Goal: Task Accomplishment & Management: Complete application form

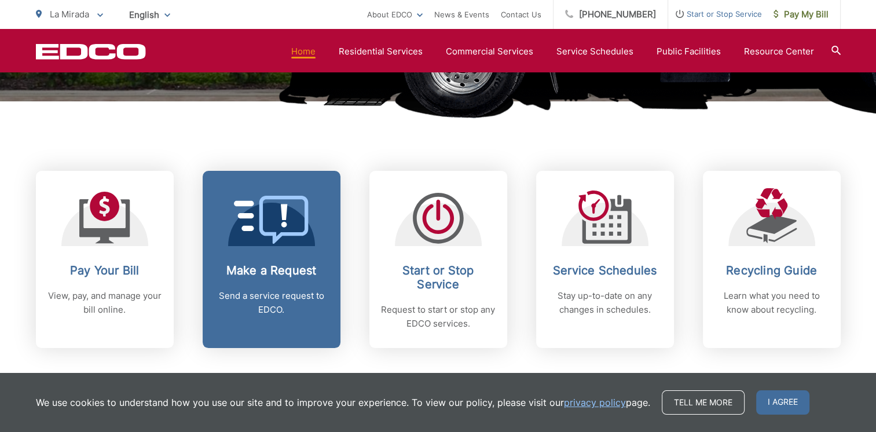
scroll to position [405, 0]
click at [258, 298] on p "Send a service request to EDCO." at bounding box center [271, 303] width 115 height 28
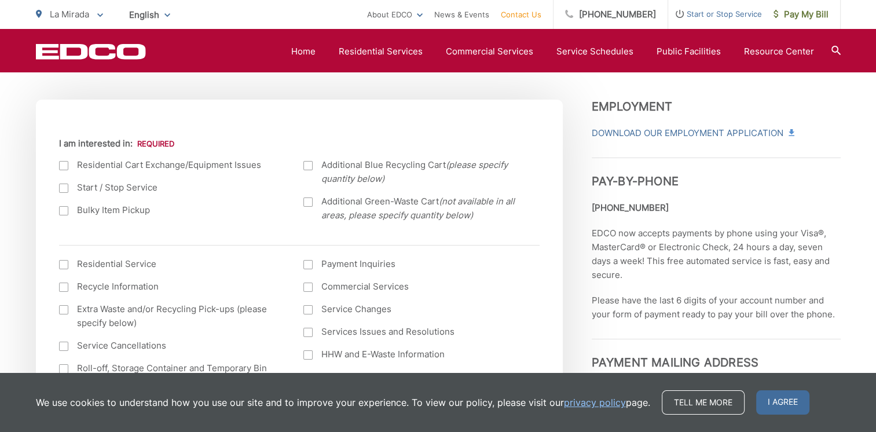
scroll to position [405, 0]
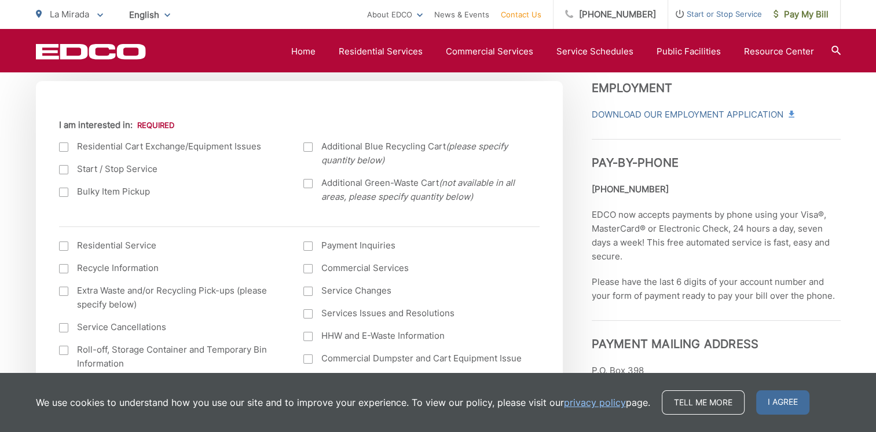
click at [66, 192] on div at bounding box center [63, 192] width 9 height 9
click at [0, 0] on input "Bulky Item Pickup" at bounding box center [0, 0] width 0 height 0
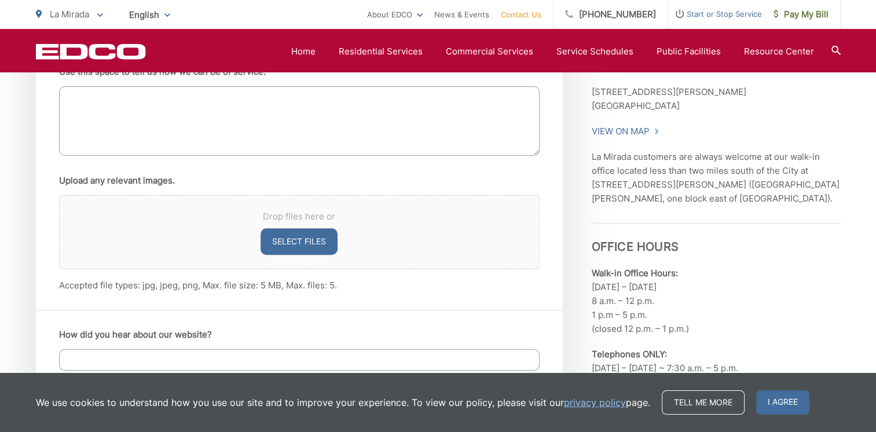
scroll to position [695, 0]
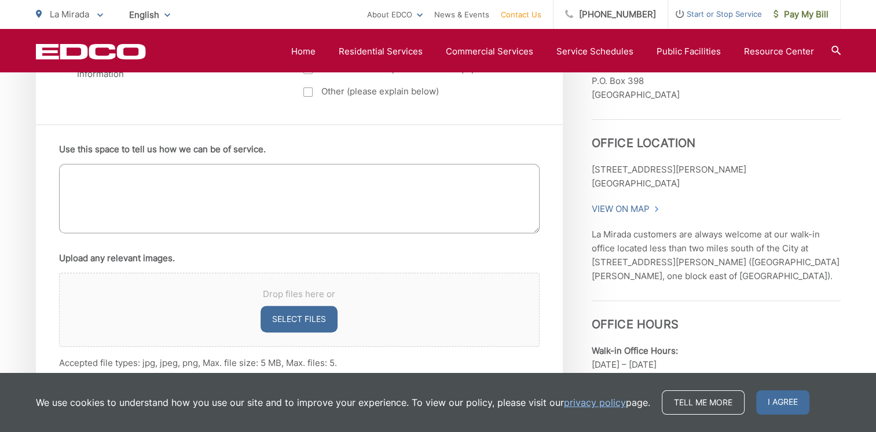
click at [241, 189] on textarea "Use this space to tell us how we can be of service." at bounding box center [299, 199] width 481 height 70
type textarea "I"
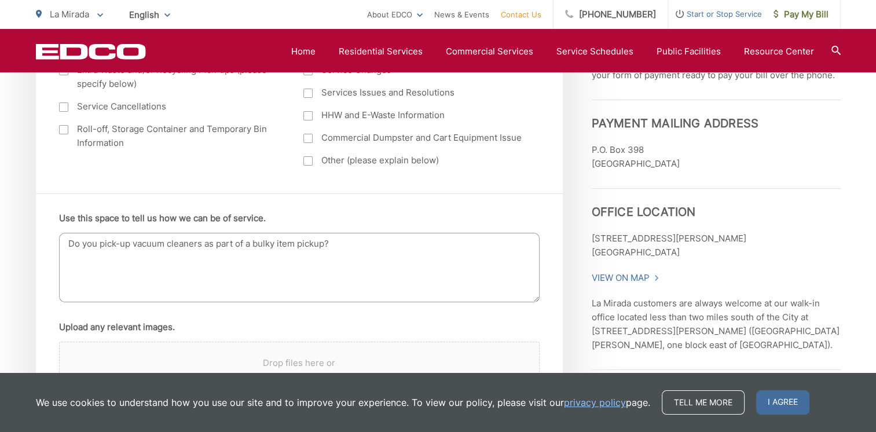
scroll to position [637, 0]
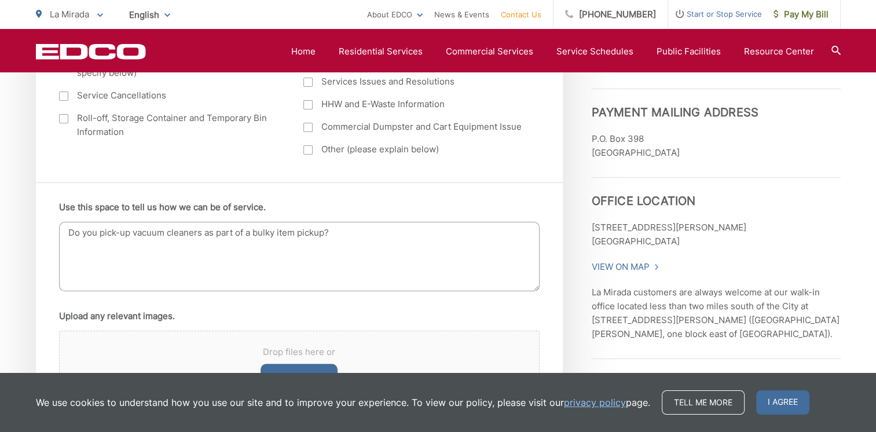
click at [65, 233] on textarea "Do you pick-up vacuum cleaners as part of a bulky item pickup?" at bounding box center [299, 257] width 481 height 70
drag, startPoint x: 157, startPoint y: 234, endPoint x: 509, endPoint y: 404, distance: 390.7
click at [158, 234] on textarea "Are vacuum cleaners as part of a bulky item pickup?" at bounding box center [299, 257] width 481 height 70
click at [210, 235] on textarea "Are vacuum cleaners a bulky item pickup?" at bounding box center [299, 257] width 481 height 70
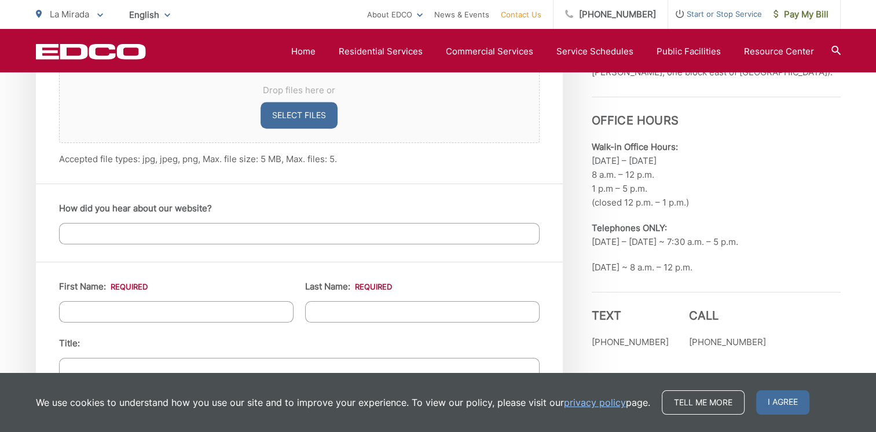
scroll to position [927, 0]
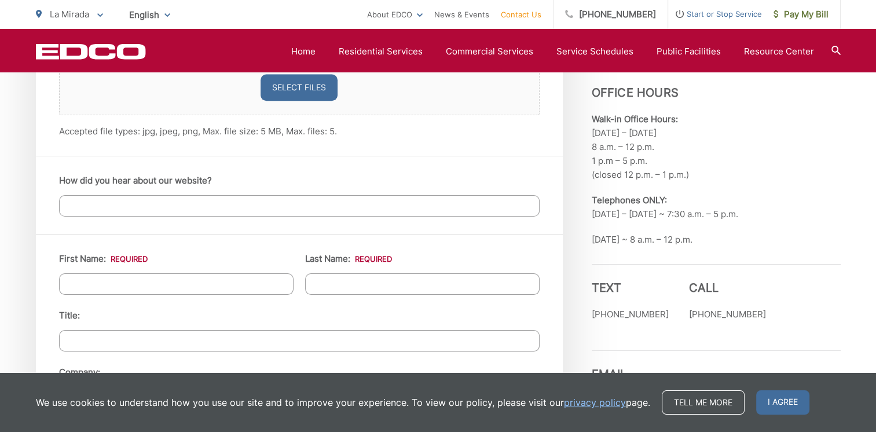
type textarea "Are vacuum cleaners a bulky item for pickup?"
click at [212, 202] on input "How did you hear about our website?" at bounding box center [299, 205] width 481 height 21
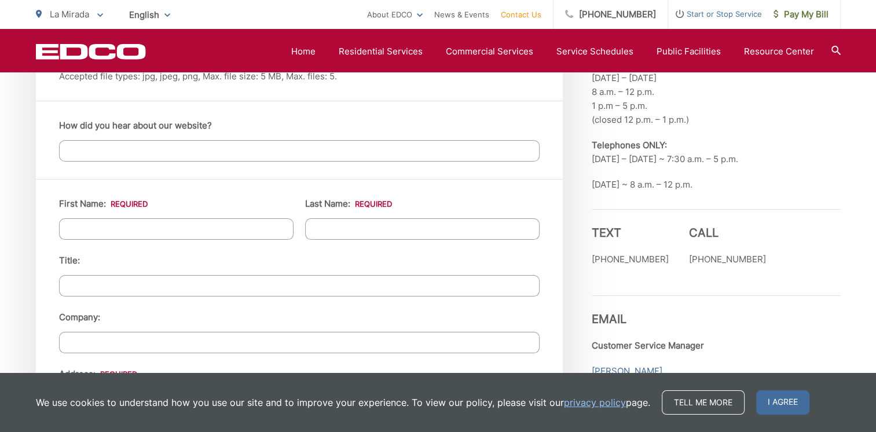
scroll to position [1043, 0]
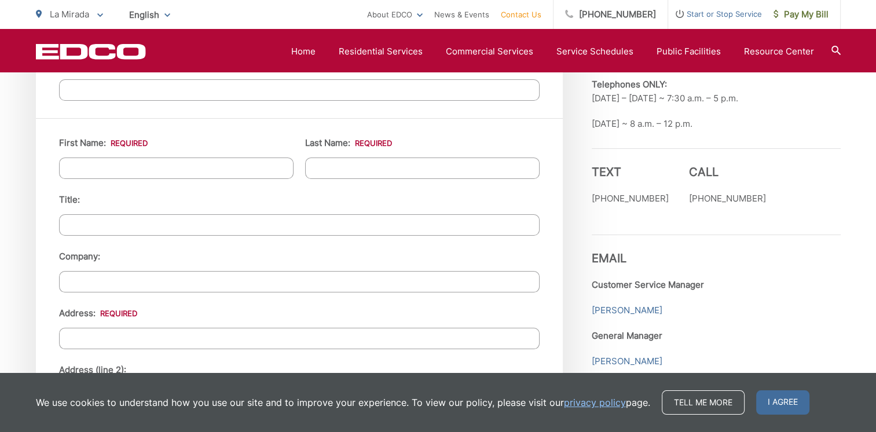
click at [185, 165] on input "First Name: *" at bounding box center [176, 168] width 235 height 21
type input "Lori"
type input "Urquidi"
type input "Lincoln Financial Group"
type input "8801 Indian Hills Drive, Omaha, NE 68114"
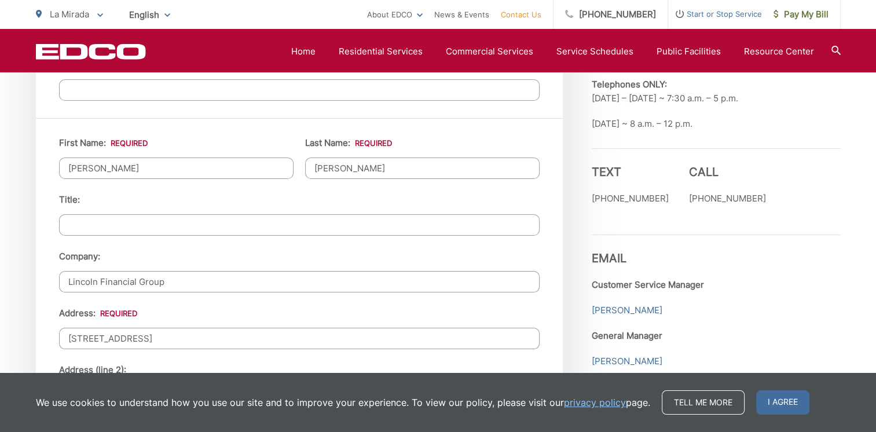
type input "006000051828"
type input "90638"
type input "5624001303"
type input "lori.urquidi@yahoo.com"
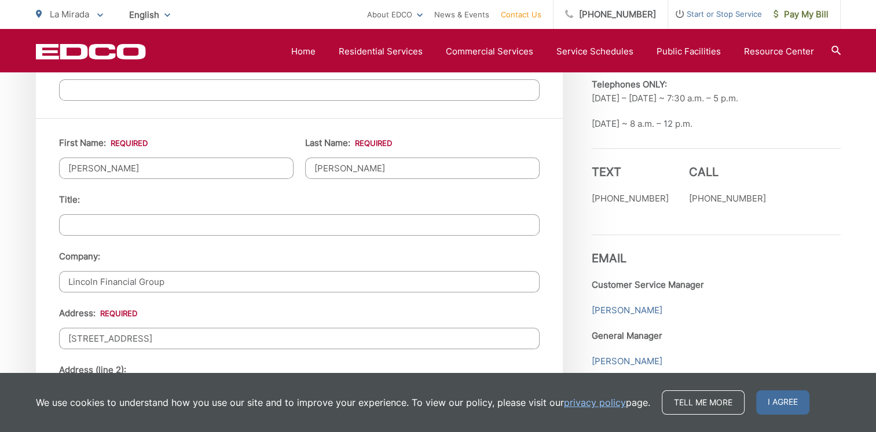
type input "(562) 400-1303"
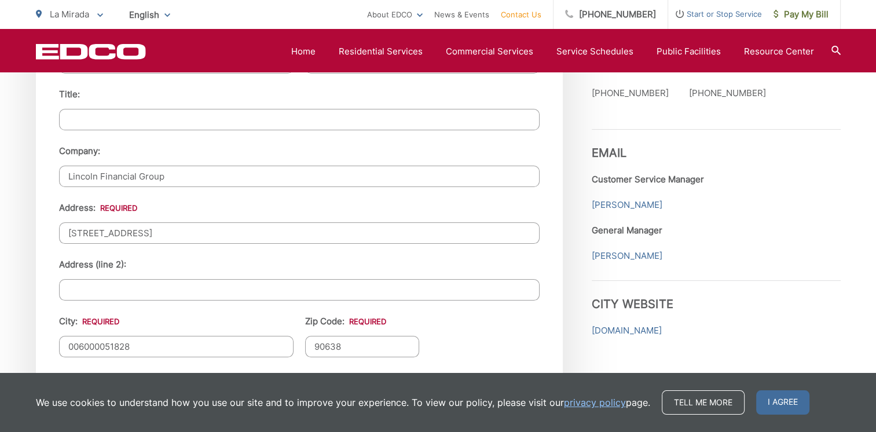
scroll to position [1158, 0]
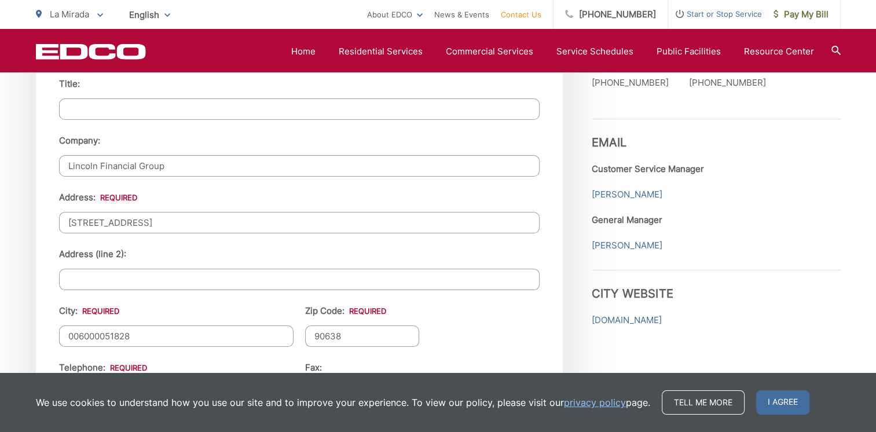
drag, startPoint x: 180, startPoint y: 161, endPoint x: 28, endPoint y: 159, distance: 151.8
click at [36, 158] on div "First Name: * Lori Last Name: * Urquidi Title: Company: Lincoln Financial Group…" at bounding box center [299, 293] width 527 height 582
drag, startPoint x: 258, startPoint y: 221, endPoint x: 16, endPoint y: 199, distance: 242.6
type input "13109 Marlette Drive"
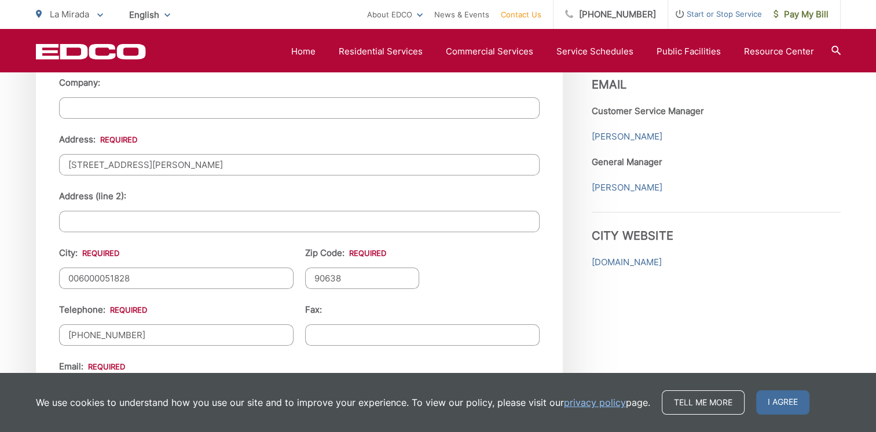
scroll to position [1332, 0]
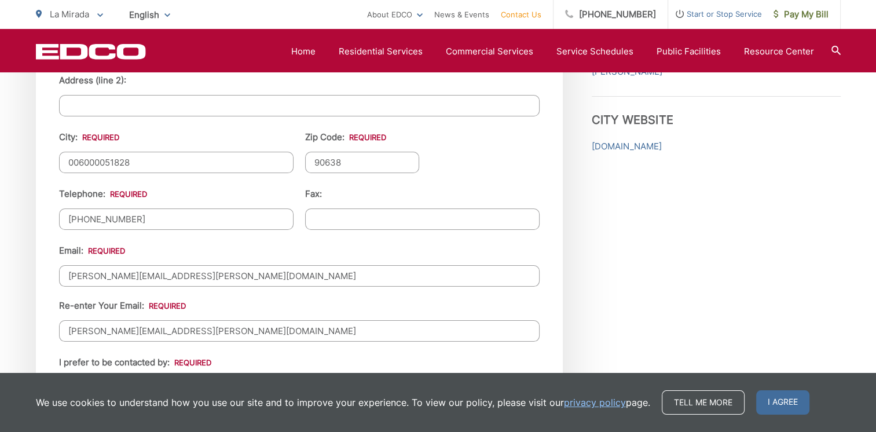
drag, startPoint x: 101, startPoint y: 148, endPoint x: 0, endPoint y: 136, distance: 102.2
type input "La Mirada"
click at [170, 217] on input "(562) 400-1303" at bounding box center [176, 219] width 235 height 21
type input "(562) 400-9130"
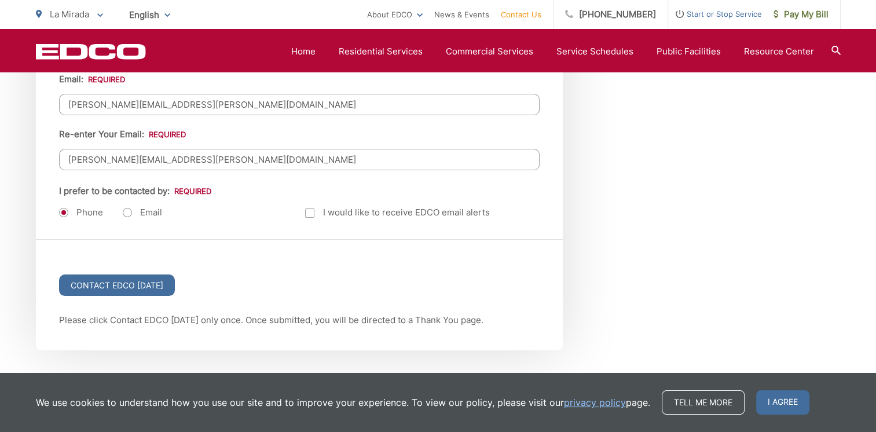
scroll to position [1506, 0]
click at [127, 204] on label "Email" at bounding box center [142, 210] width 39 height 12
radio input "true"
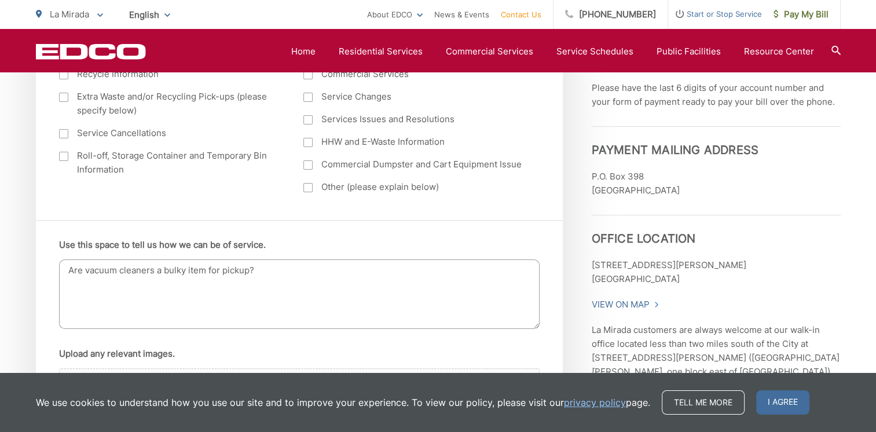
scroll to position [579, 0]
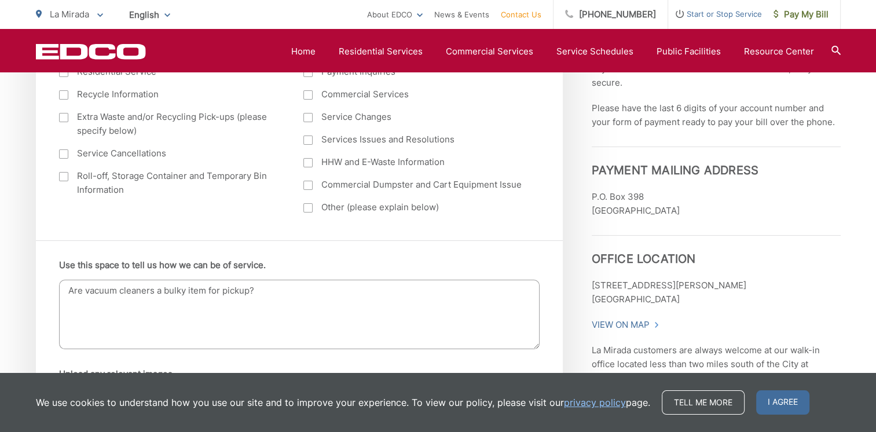
click at [281, 288] on textarea "Are vacuum cleaners a bulky item for pickup?" at bounding box center [299, 315] width 481 height 70
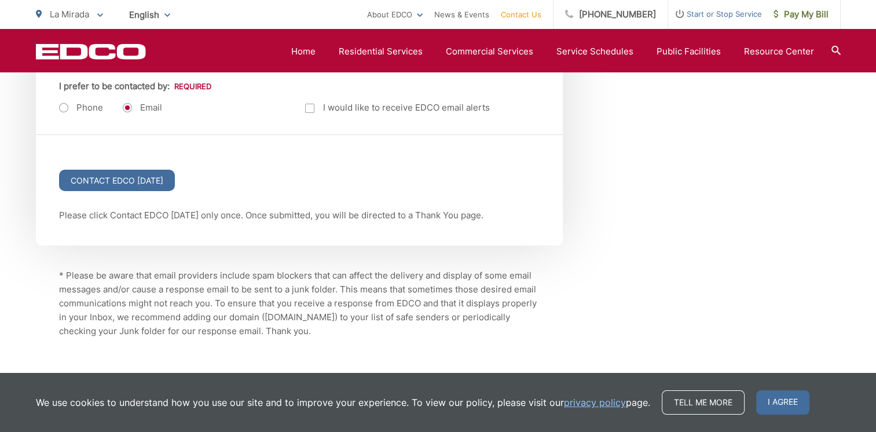
scroll to position [1650, 0]
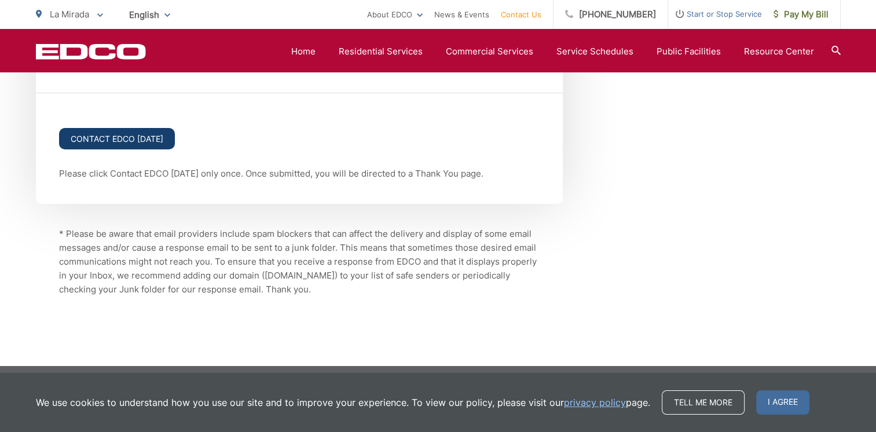
type textarea "Are vacuum cleaners a bulky item for pickup? If yes, would like to have one pic…"
click at [138, 138] on input "Contact EDCO Today" at bounding box center [117, 138] width 116 height 21
